Goal: Navigation & Orientation: Find specific page/section

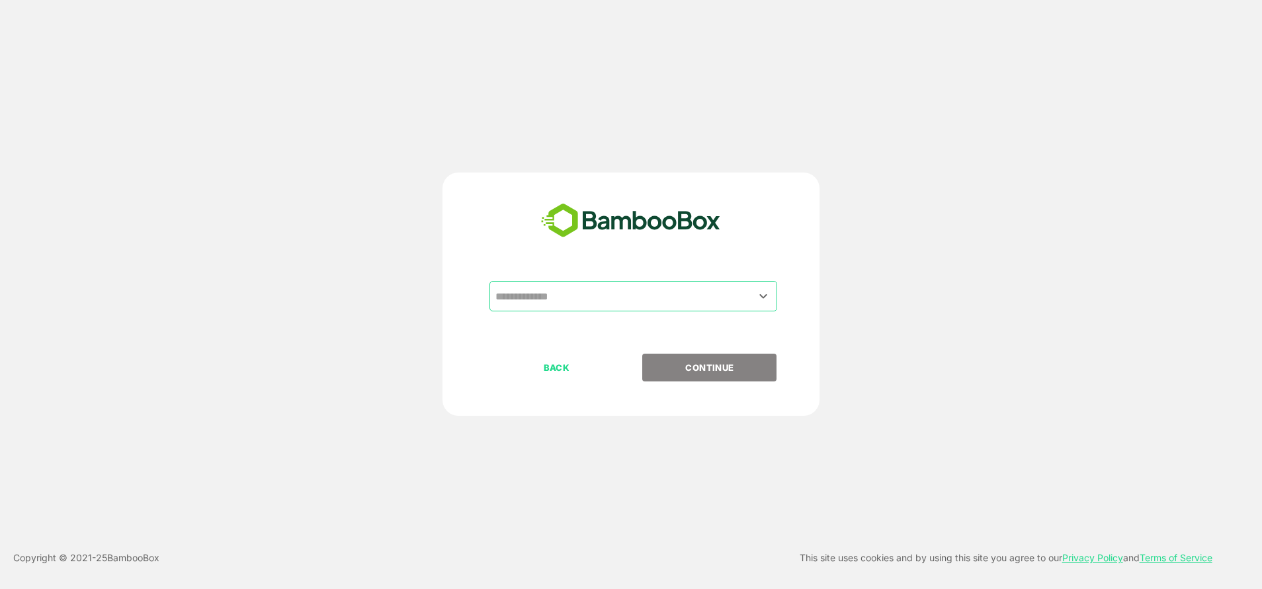
click at [589, 323] on div "​" at bounding box center [630, 317] width 329 height 73
click at [586, 319] on div "​" at bounding box center [630, 317] width 329 height 73
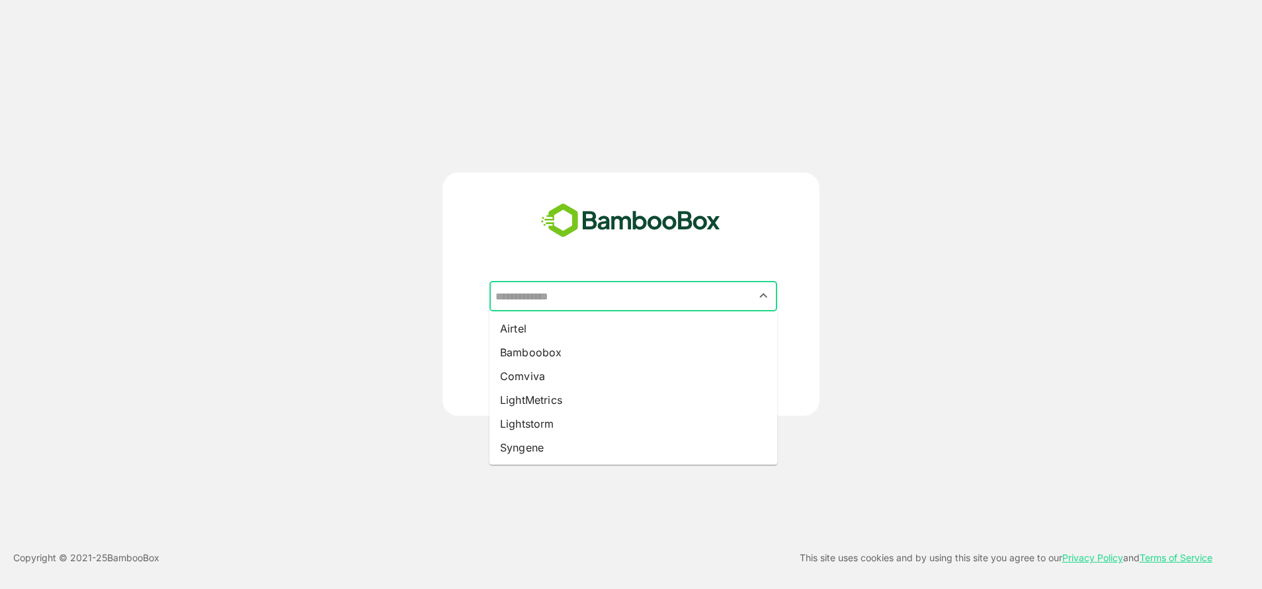
click at [562, 301] on input "text" at bounding box center [633, 296] width 282 height 25
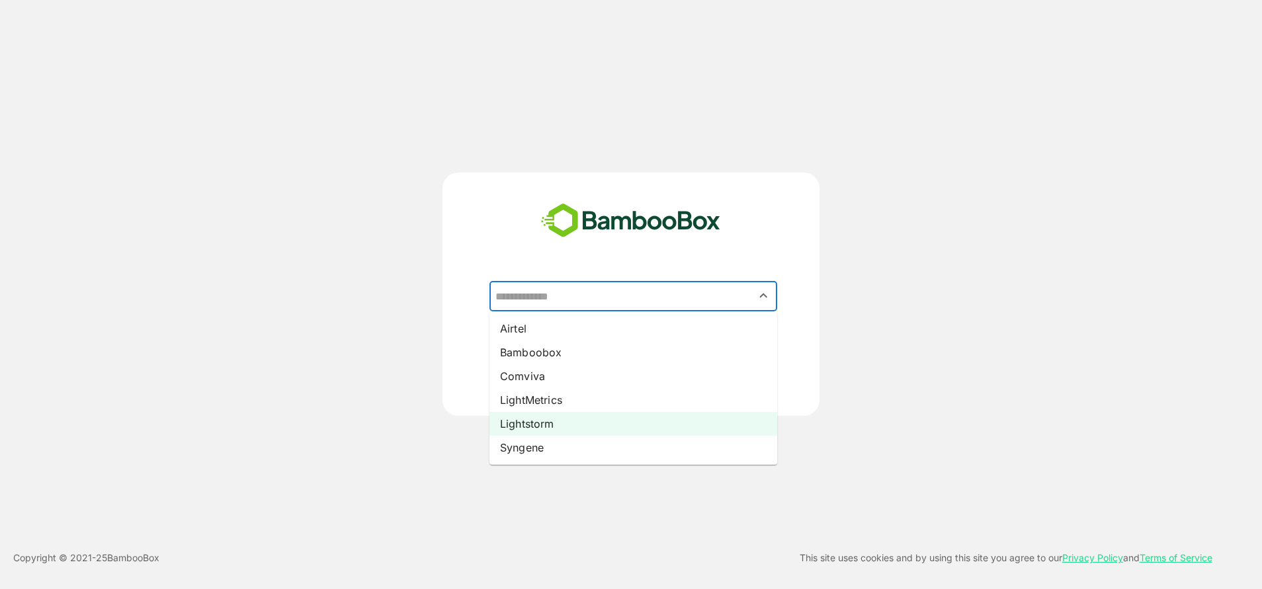
click at [540, 421] on li "Lightstorm" at bounding box center [633, 424] width 288 height 24
type input "**********"
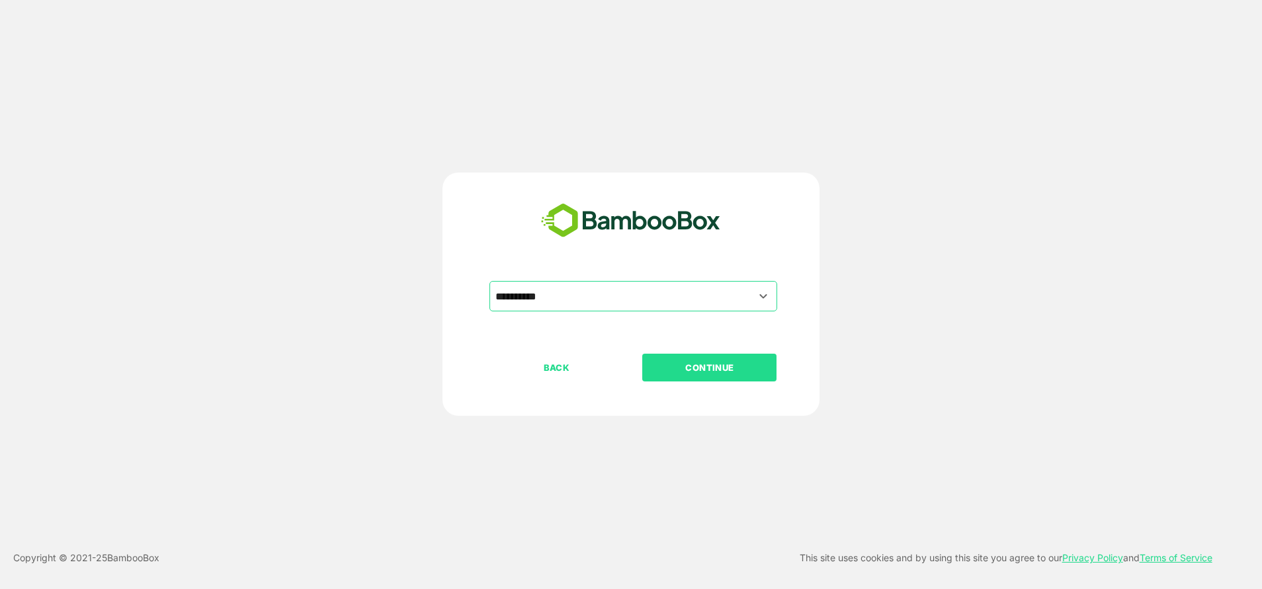
click at [707, 386] on div "BACK CONTINUE" at bounding box center [642, 410] width 306 height 112
click at [694, 374] on p "CONTINUE" at bounding box center [709, 367] width 132 height 15
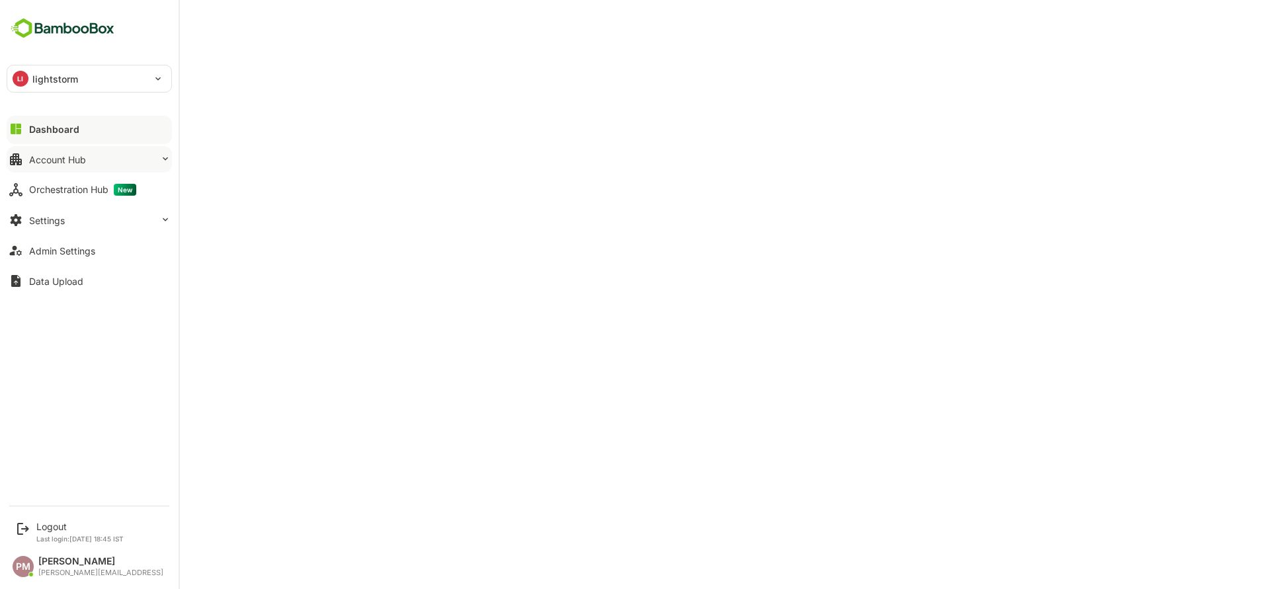
click at [78, 161] on div "Account Hub" at bounding box center [57, 159] width 57 height 11
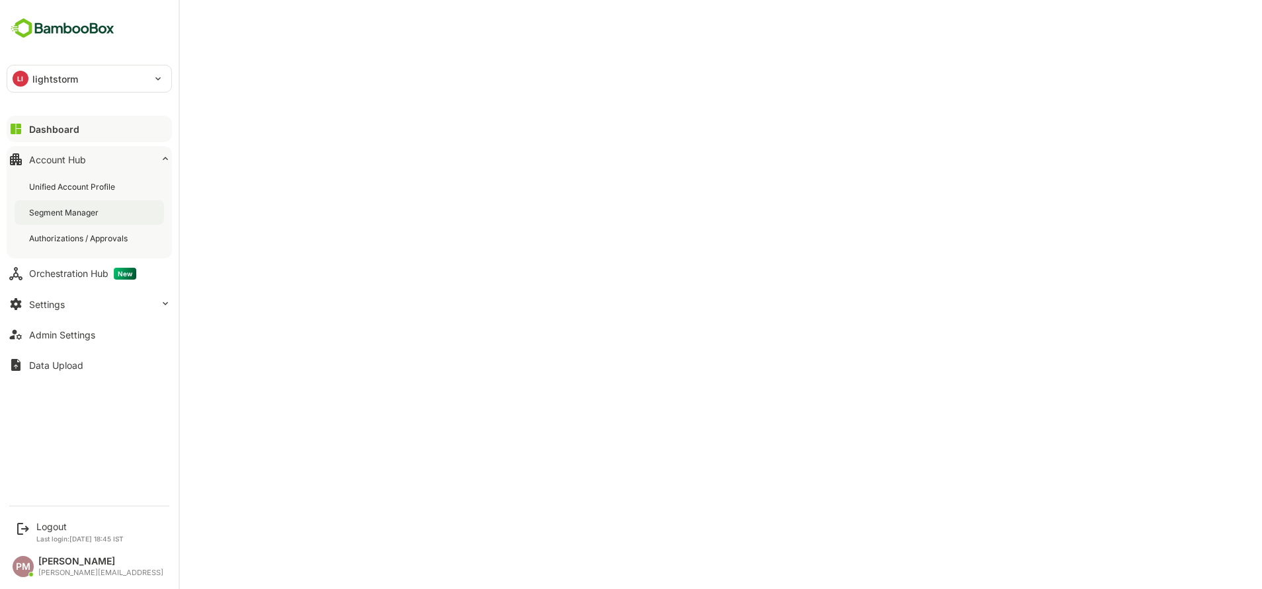
click at [89, 208] on div "Segment Manager" at bounding box center [65, 212] width 72 height 11
click at [54, 129] on div "Dashboard" at bounding box center [53, 129] width 48 height 11
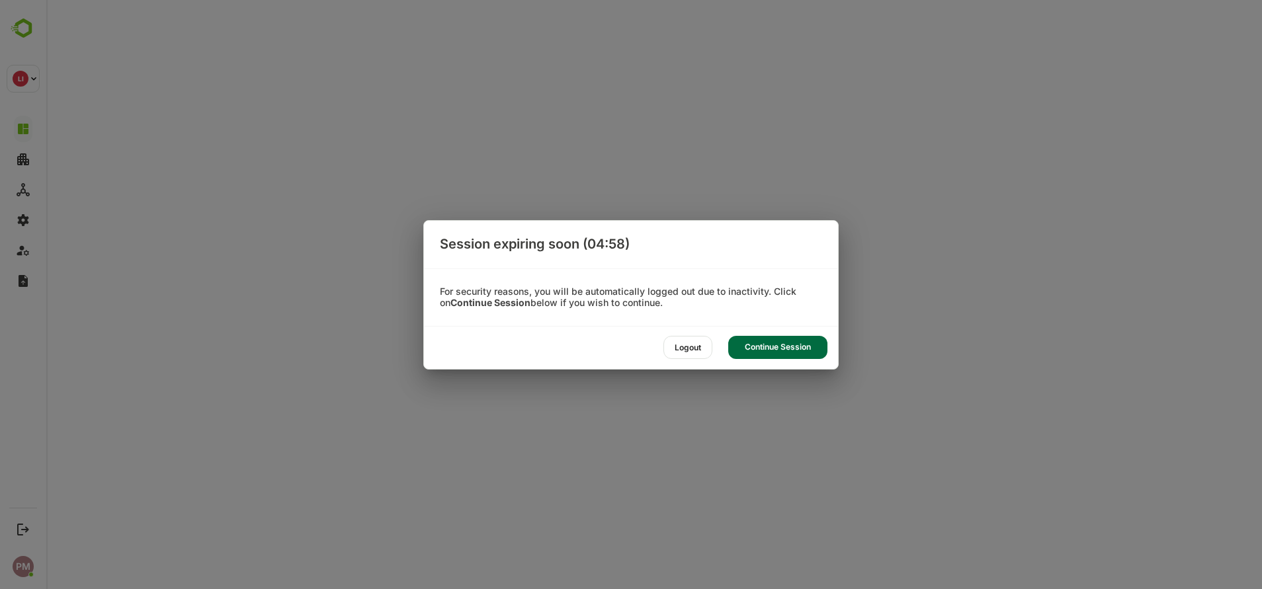
click at [771, 354] on div "Continue Session" at bounding box center [777, 347] width 99 height 23
click at [750, 340] on div "Continue Session" at bounding box center [777, 347] width 99 height 23
